Goal: Obtain resource: Download file/media

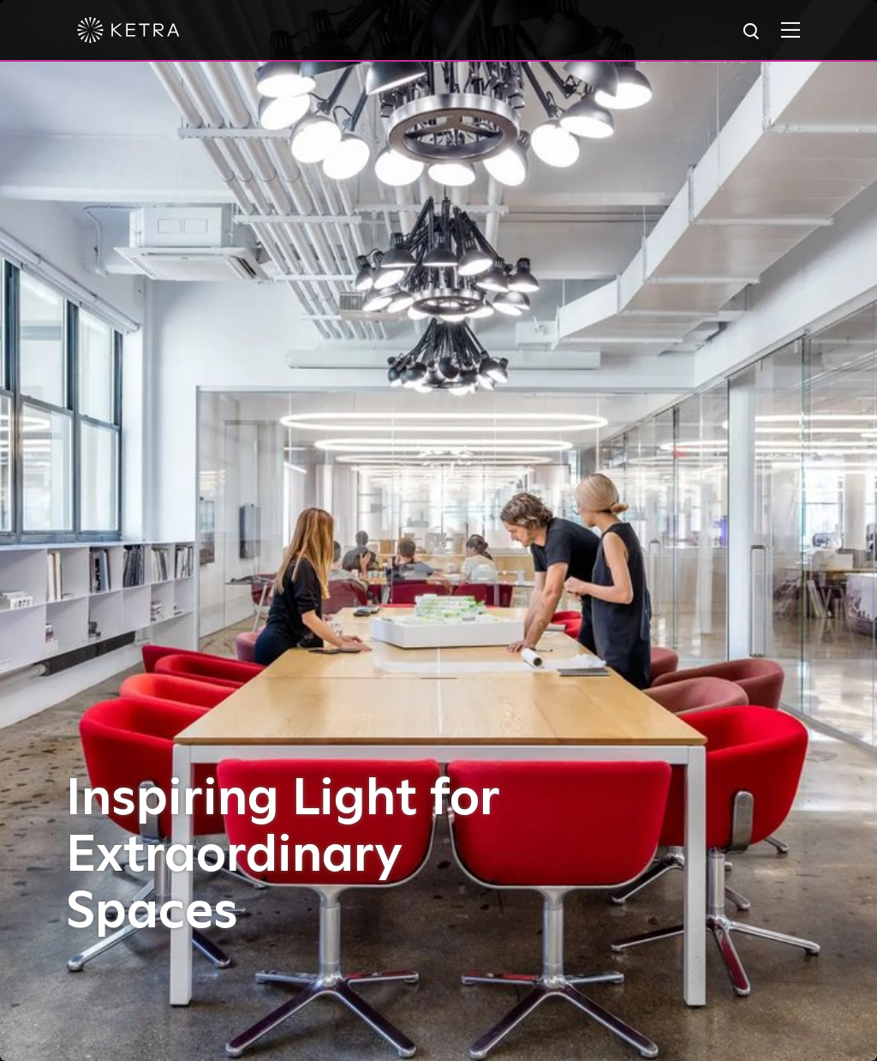
click at [782, 39] on span at bounding box center [790, 29] width 19 height 17
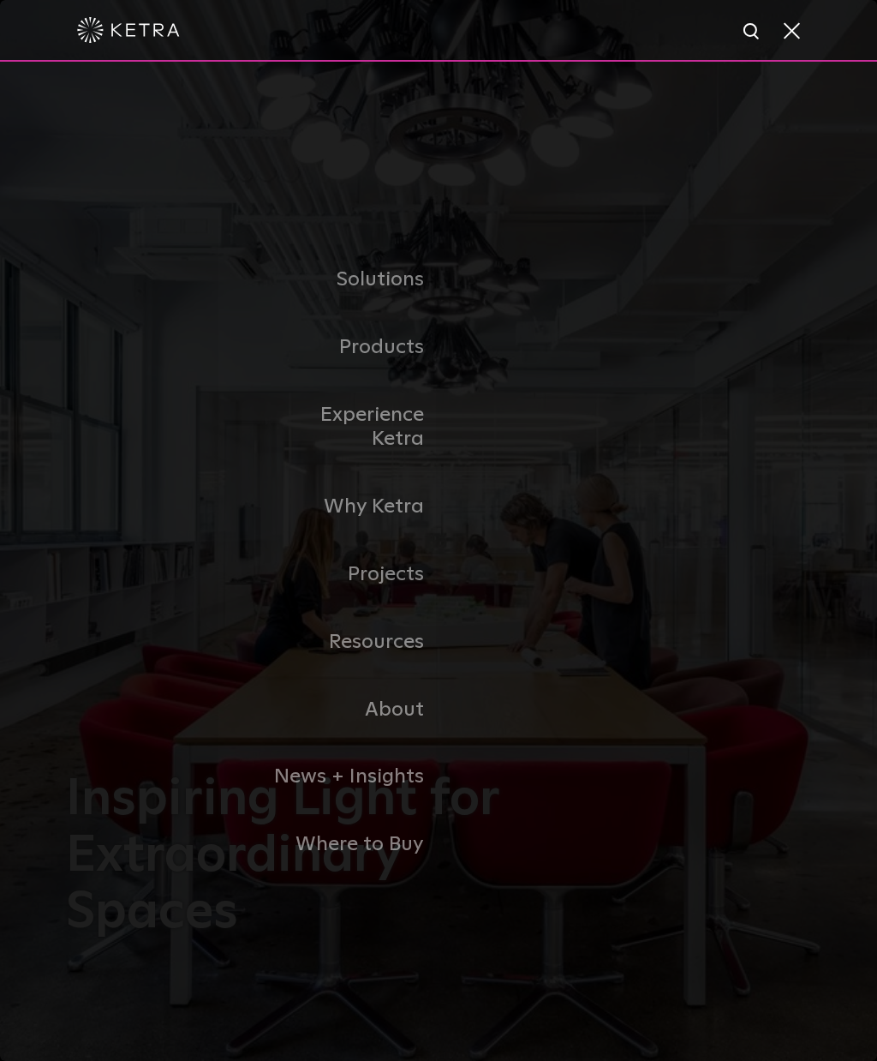
click at [0, 0] on link "Residential Products" at bounding box center [0, 0] width 0 height 0
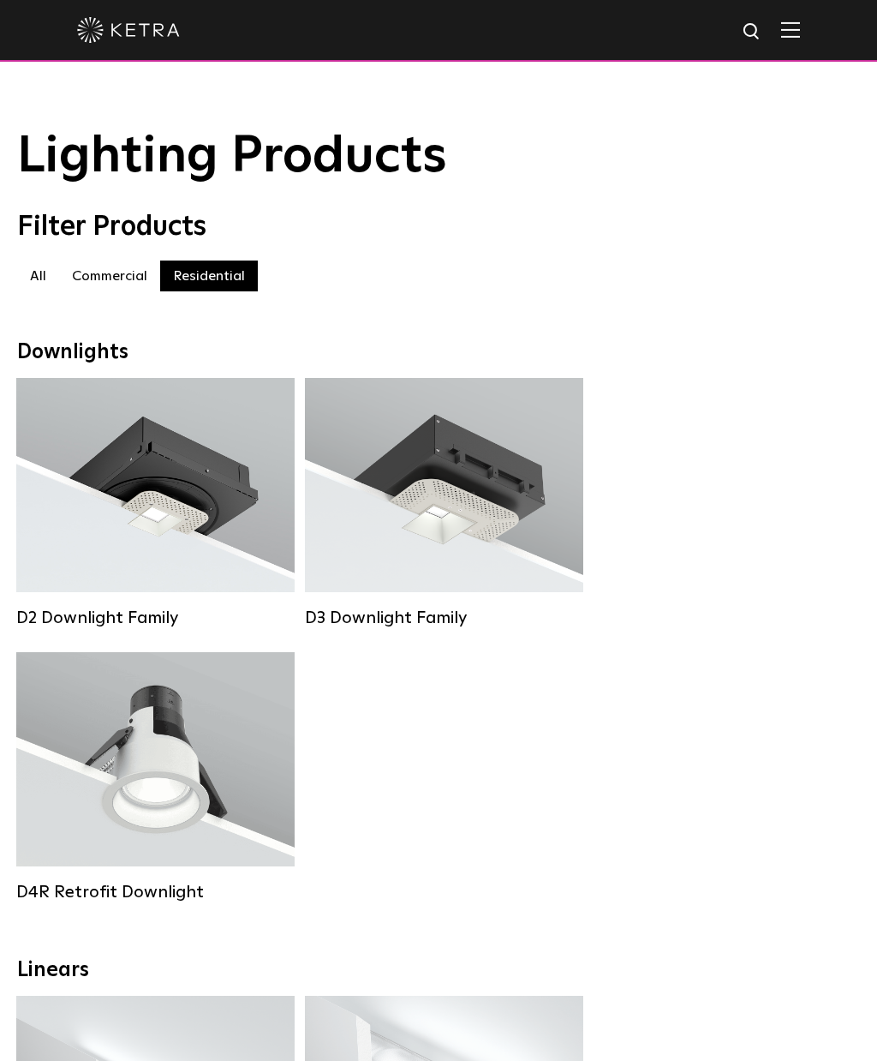
click at [82, 499] on strong "Beam Angles:" at bounding box center [81, 500] width 79 height 12
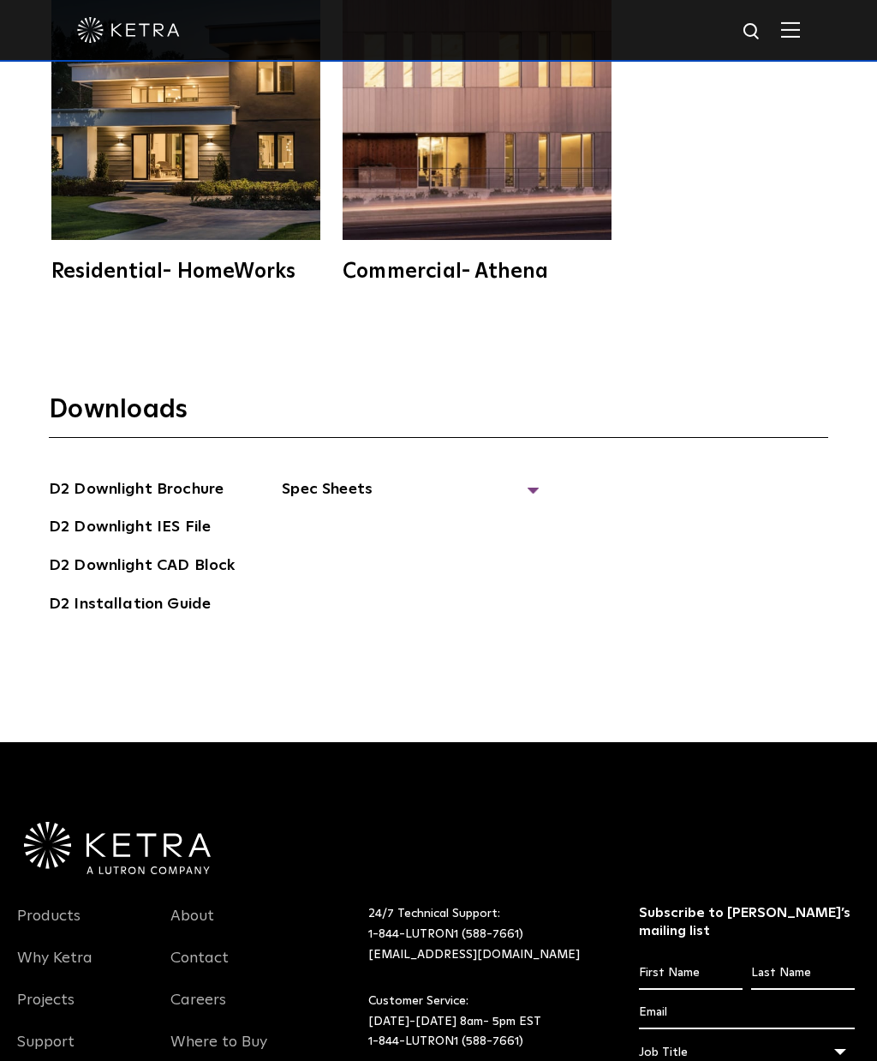
scroll to position [4998, 0]
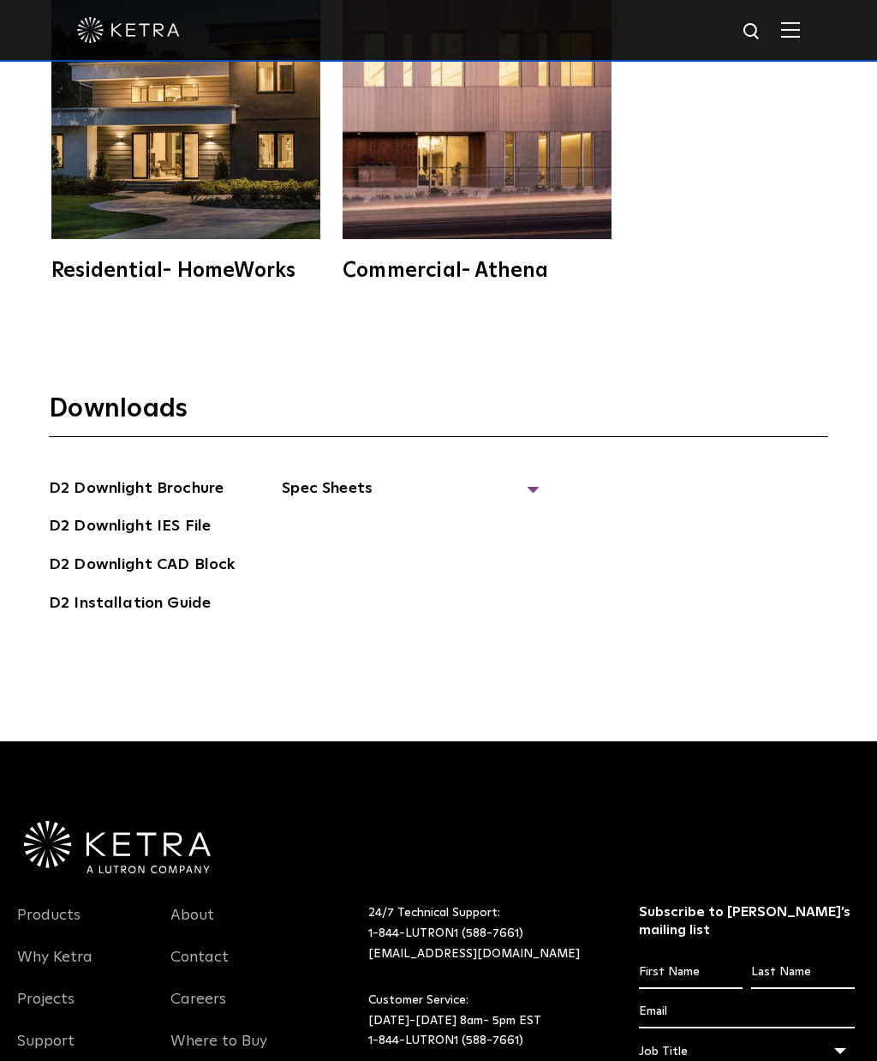
click at [179, 619] on link "D2 Installation Guide" at bounding box center [130, 604] width 162 height 27
click at [176, 619] on link "D2 Installation Guide" at bounding box center [130, 604] width 162 height 27
click at [534, 514] on span "Spec Sheets" at bounding box center [410, 495] width 257 height 38
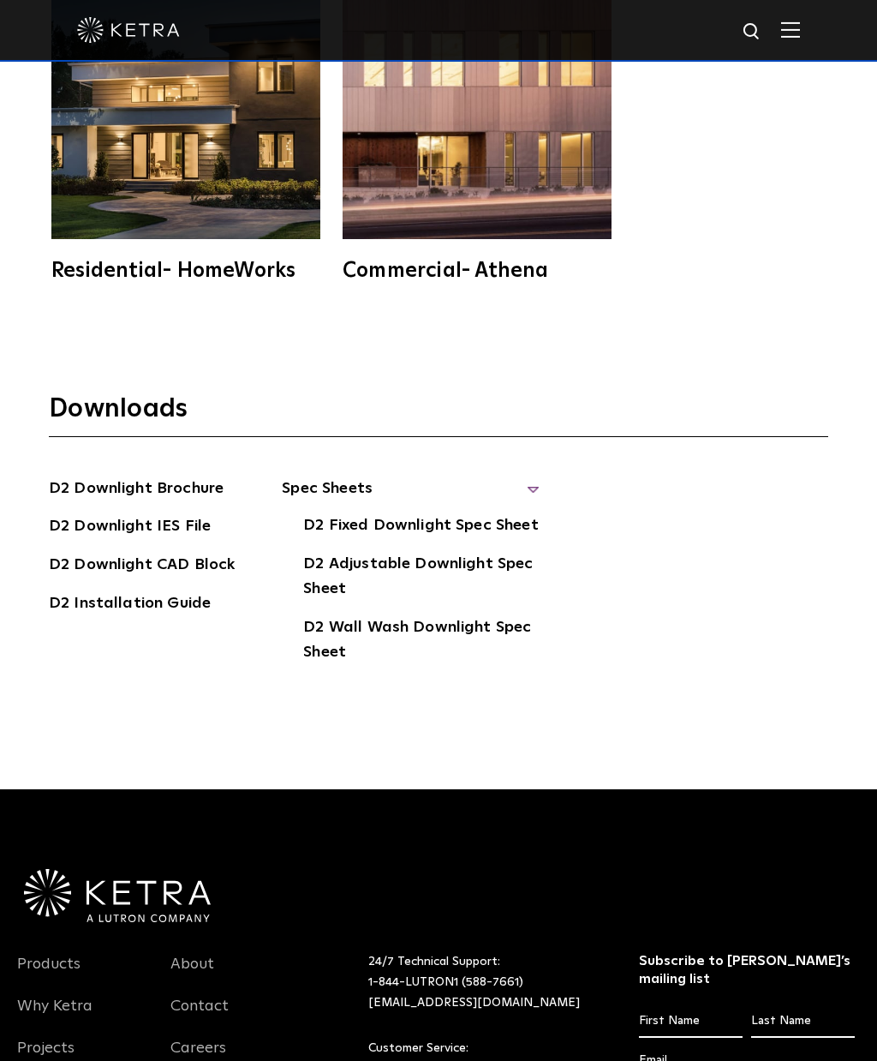
click at [488, 604] on link "D2 Adjustable Downlight Spec Sheet" at bounding box center [421, 578] width 236 height 52
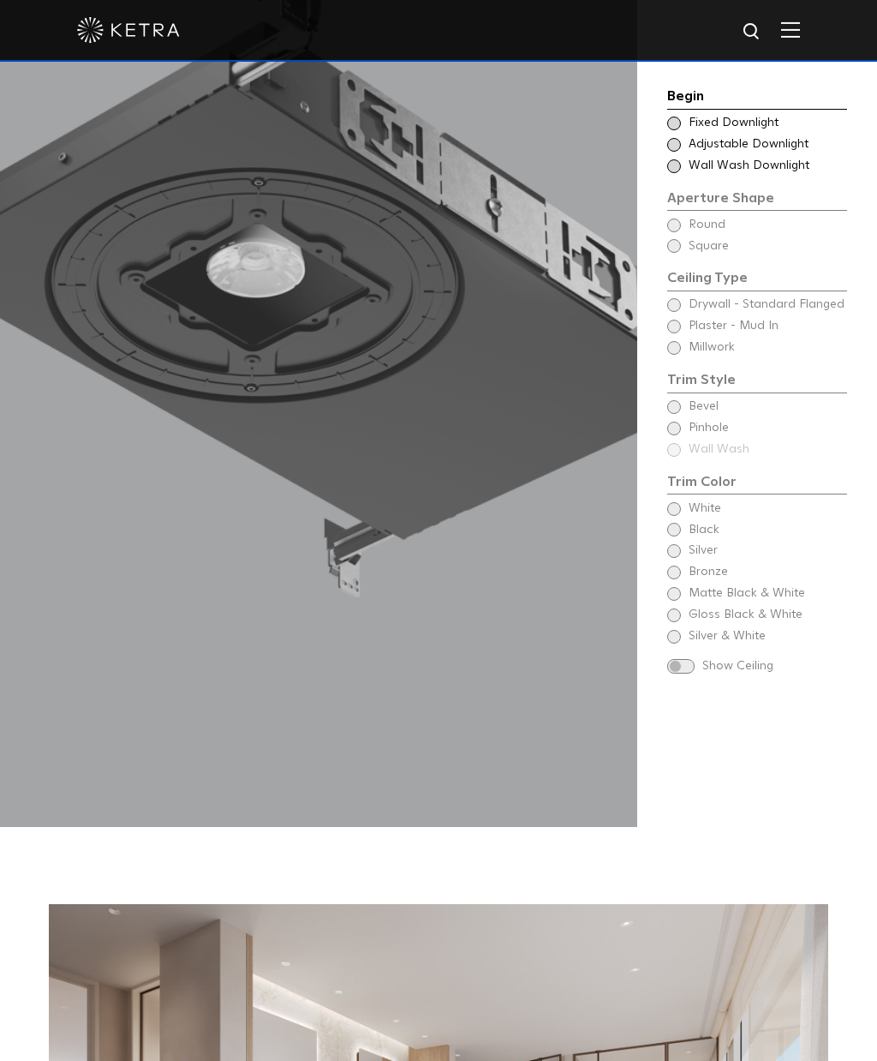
scroll to position [2092, 0]
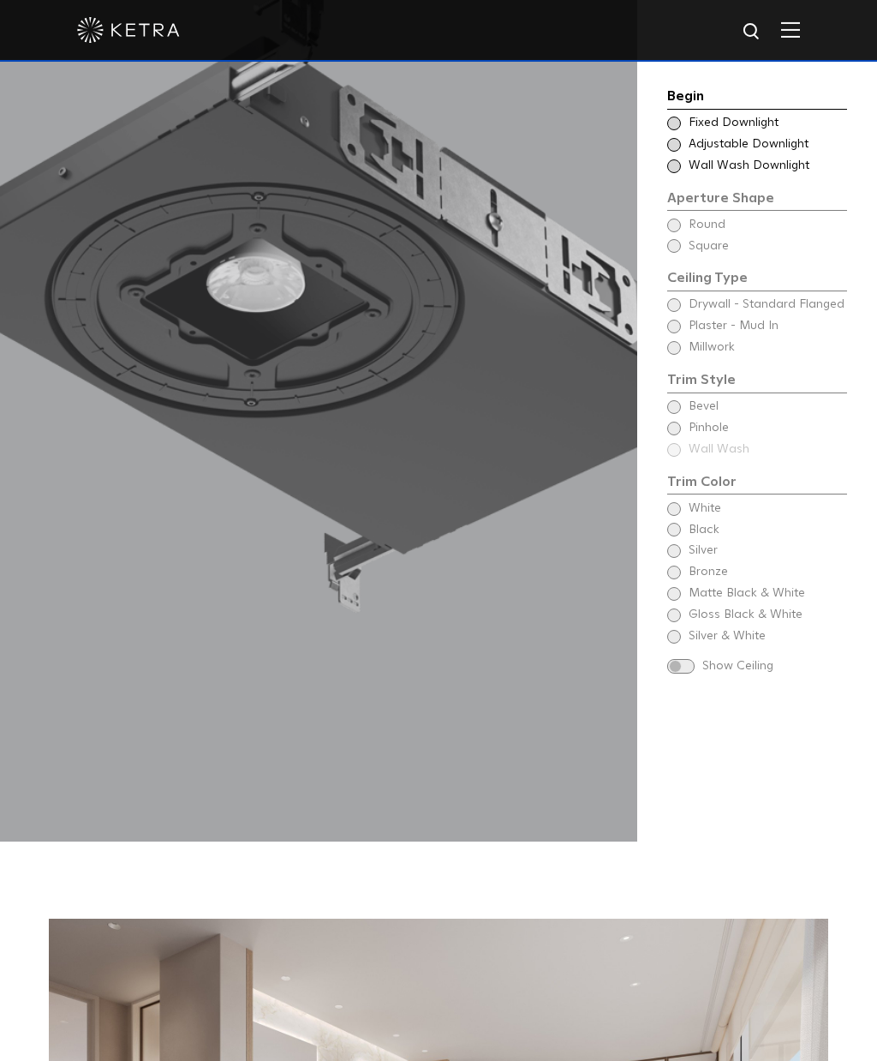
click at [677, 499] on div "Begin Choose Aperture Shape Fixed Downlight Choose Aperture Shape Adjustable Do…" at bounding box center [757, 383] width 180 height 594
click at [670, 497] on div "Begin Choose Aperture Shape Fixed Downlight Choose Aperture Shape Adjustable Do…" at bounding box center [757, 383] width 180 height 594
click at [670, 507] on div "Begin Choose Aperture Shape Fixed Downlight Choose Aperture Shape Adjustable Do…" at bounding box center [757, 383] width 180 height 594
click at [692, 659] on span at bounding box center [680, 666] width 27 height 15
click at [685, 658] on div "Show Ceiling" at bounding box center [757, 666] width 180 height 17
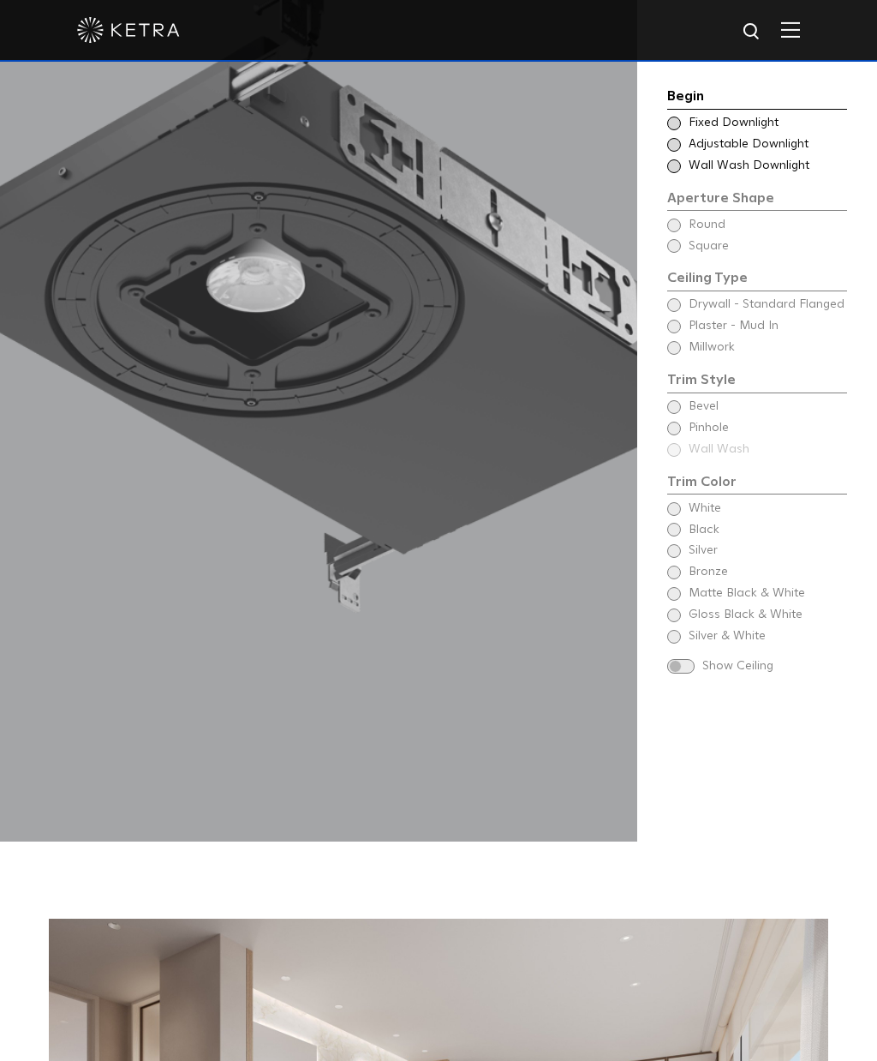
click at [674, 147] on span at bounding box center [674, 145] width 14 height 14
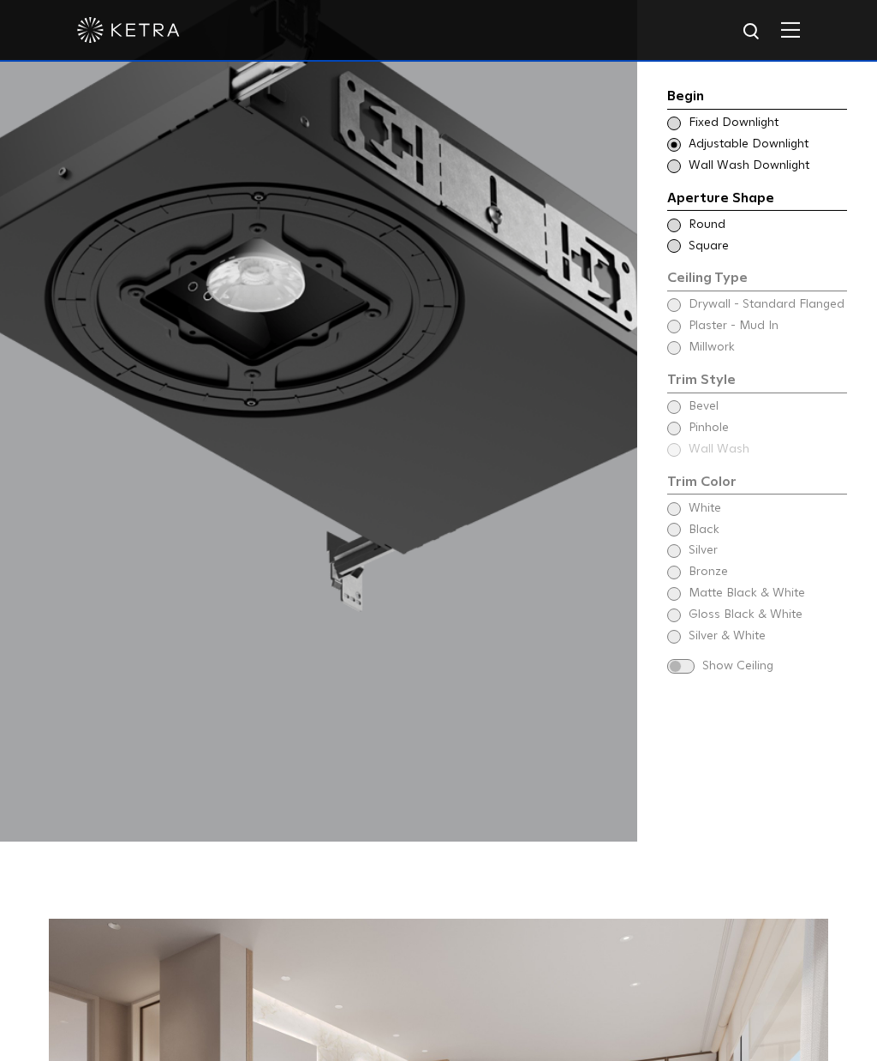
click at [672, 228] on span at bounding box center [674, 226] width 14 height 14
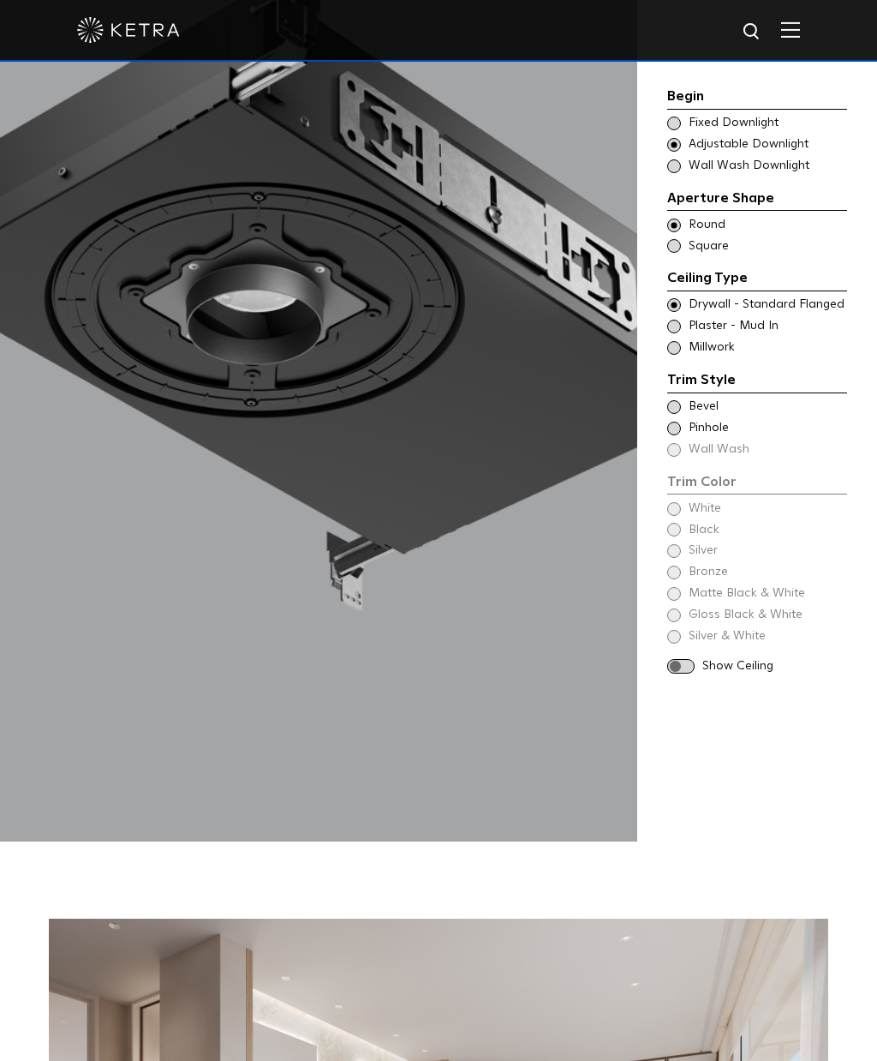
click at [675, 404] on span at bounding box center [674, 407] width 14 height 14
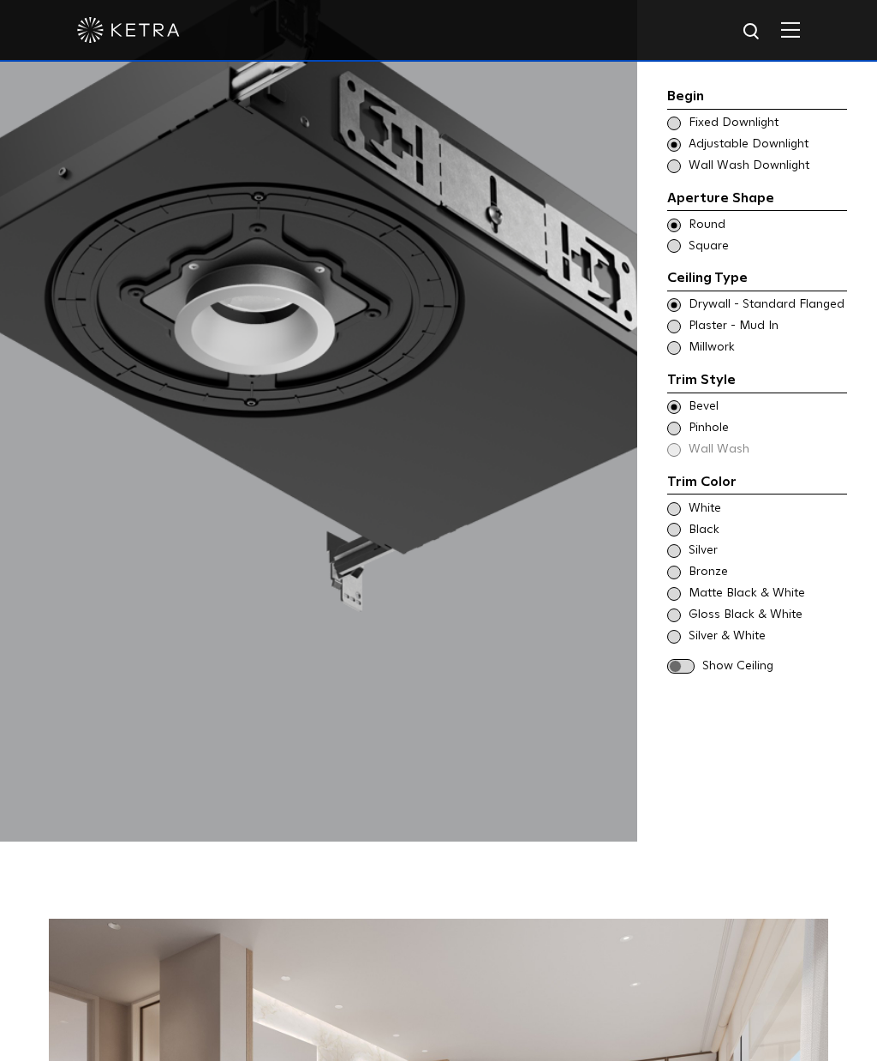
click at [674, 502] on span at bounding box center [674, 509] width 14 height 14
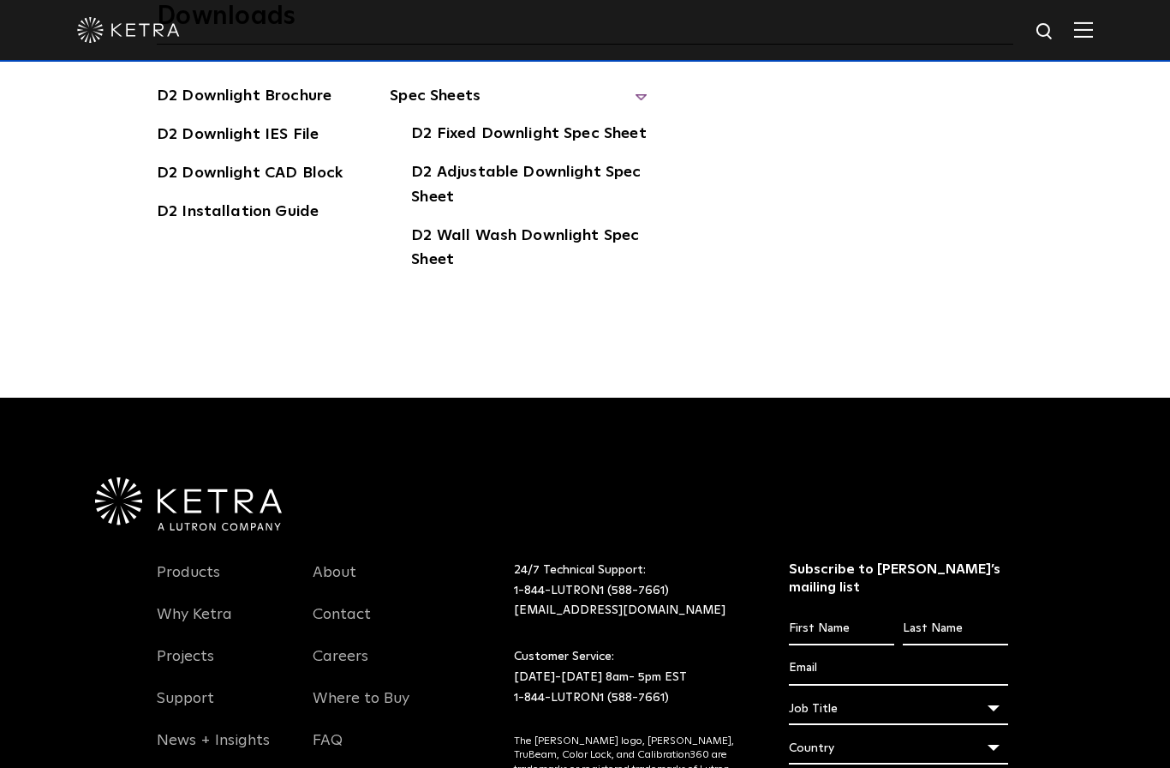
scroll to position [4949, 0]
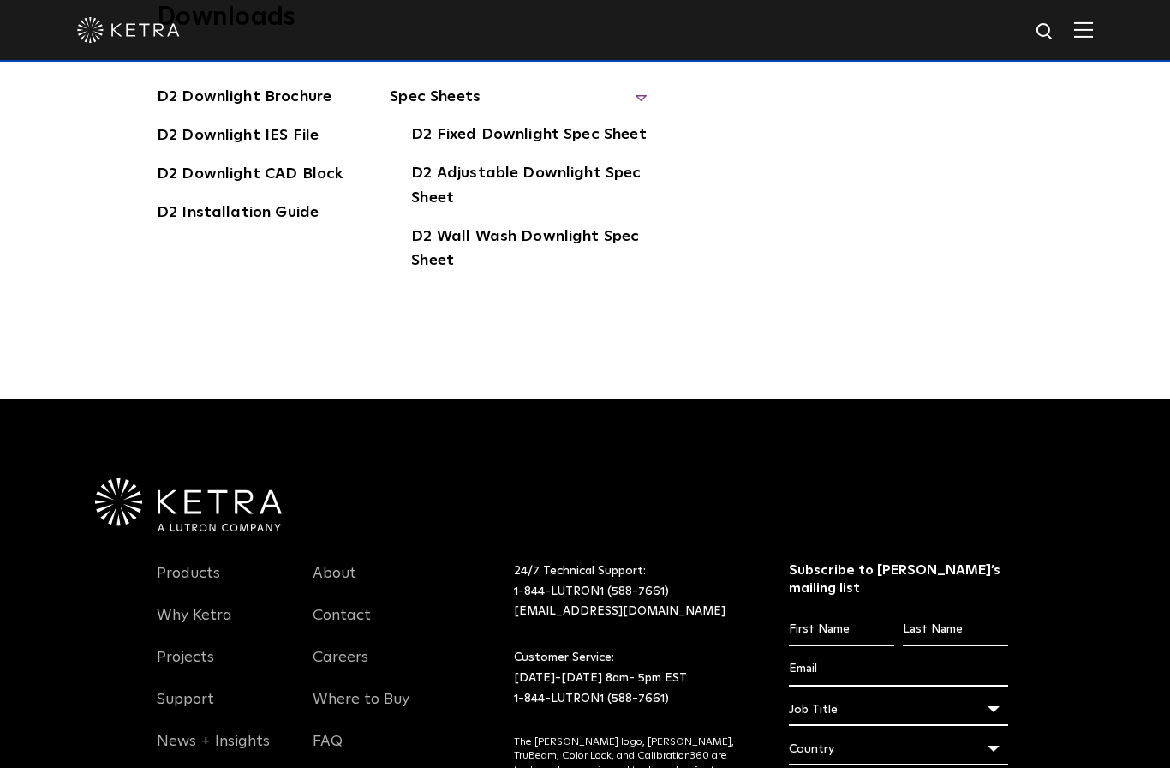
click at [273, 228] on link "D2 Installation Guide" at bounding box center [238, 214] width 162 height 27
